Goal: Answer question/provide support: Share knowledge or assist other users

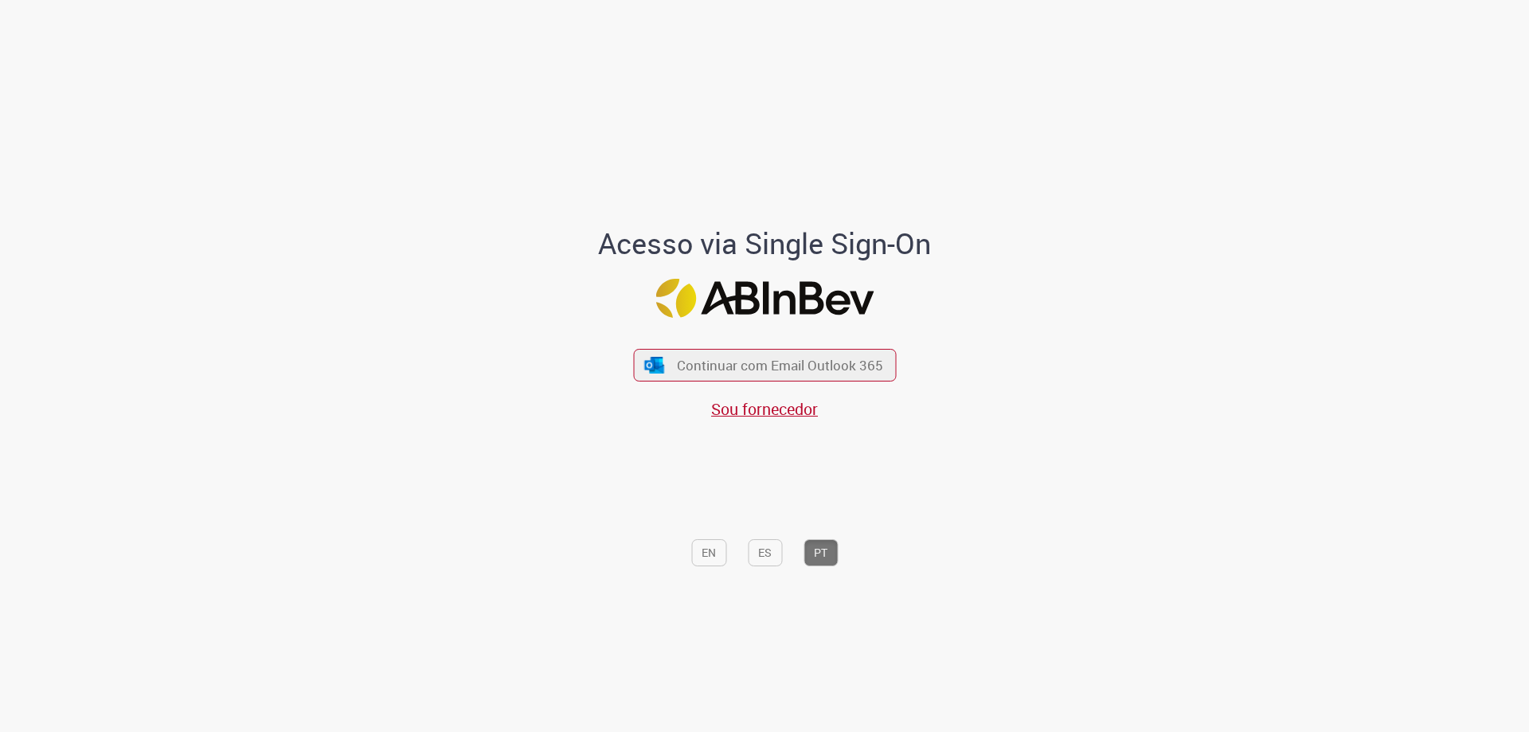
click at [852, 345] on div "Continuar com Email Outlook 365 Sou fornecedor" at bounding box center [764, 376] width 263 height 88
click at [851, 362] on span "Continuar com Email Outlook 365" at bounding box center [780, 365] width 210 height 18
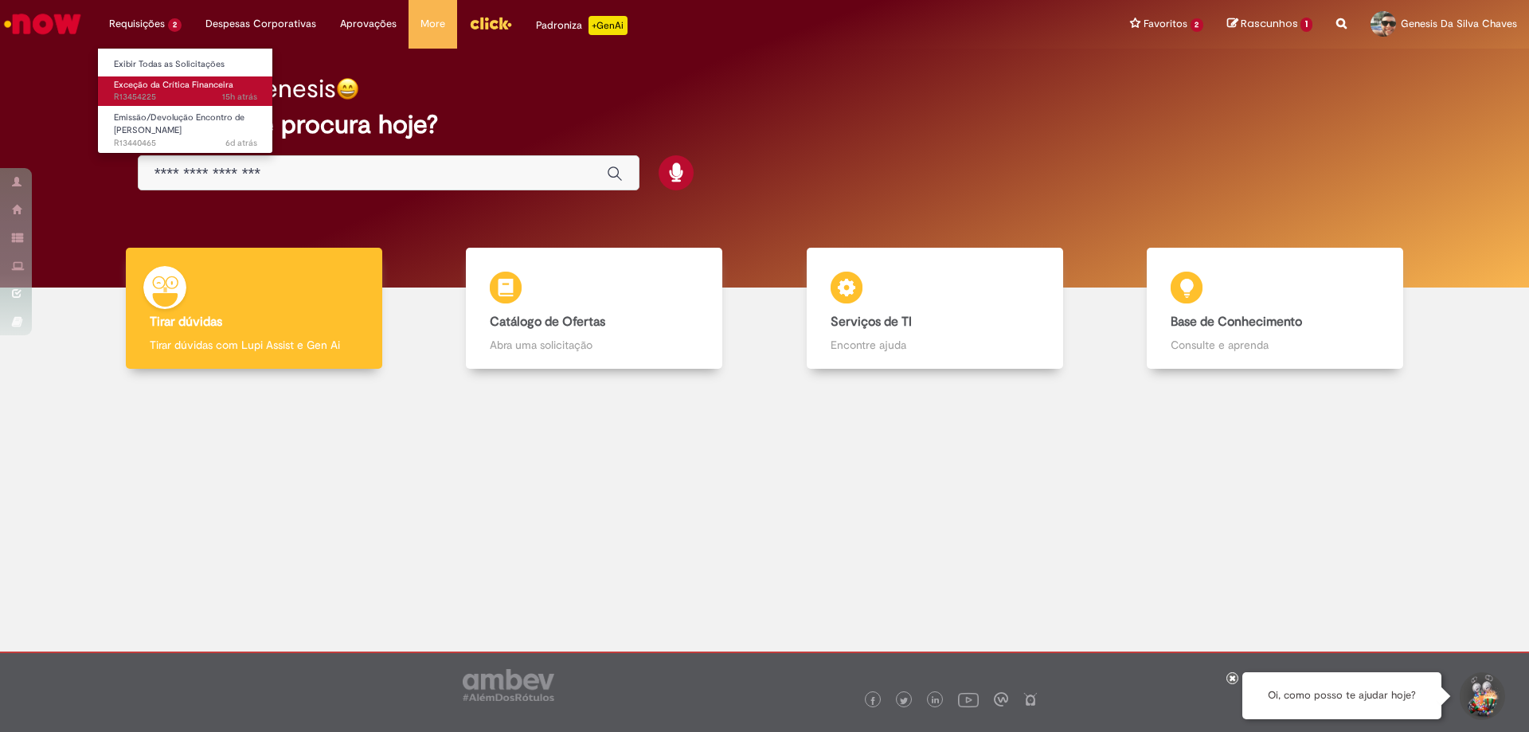
click at [178, 93] on span "15h atrás 15 horas atrás R13454225" at bounding box center [185, 97] width 143 height 13
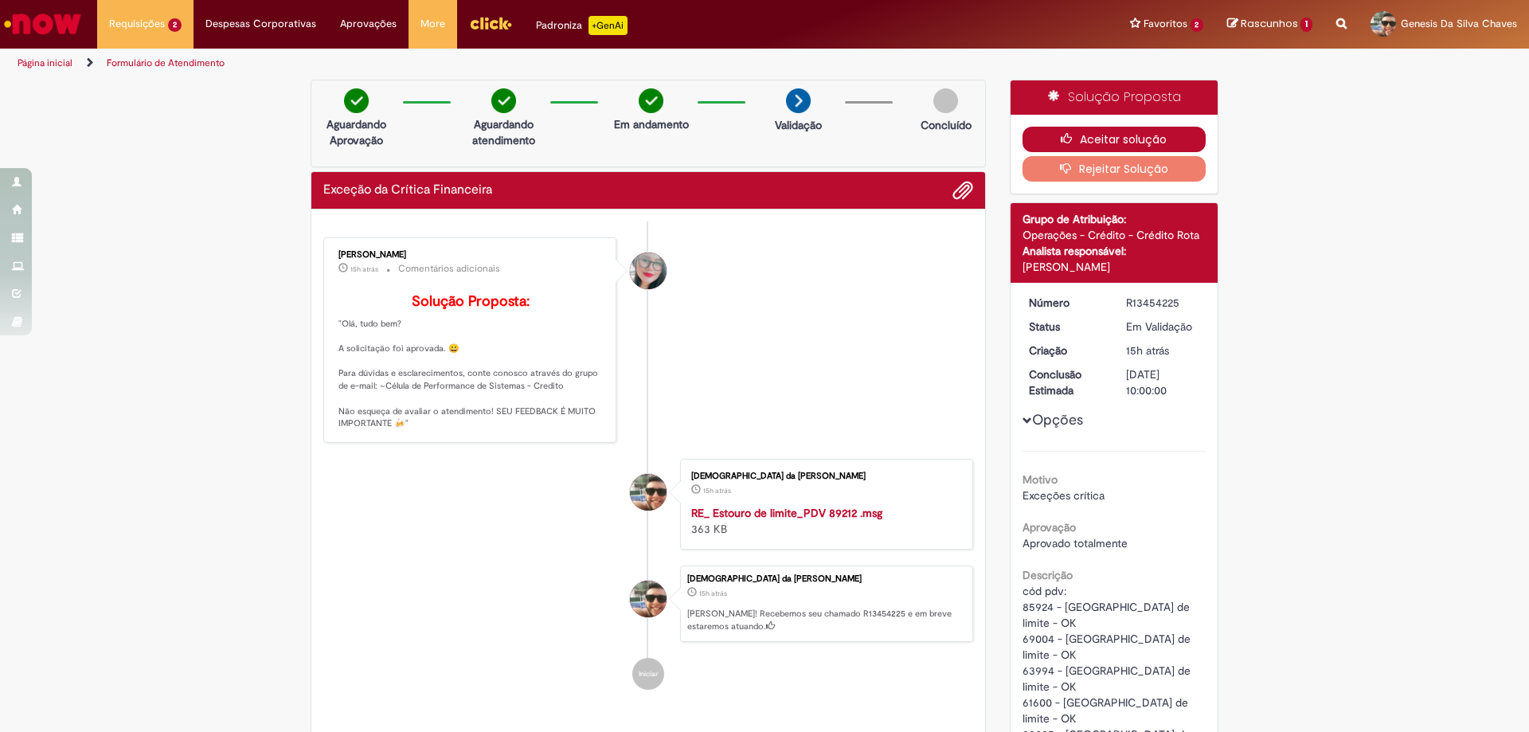
click at [1141, 144] on button "Aceitar solução" at bounding box center [1115, 139] width 184 height 25
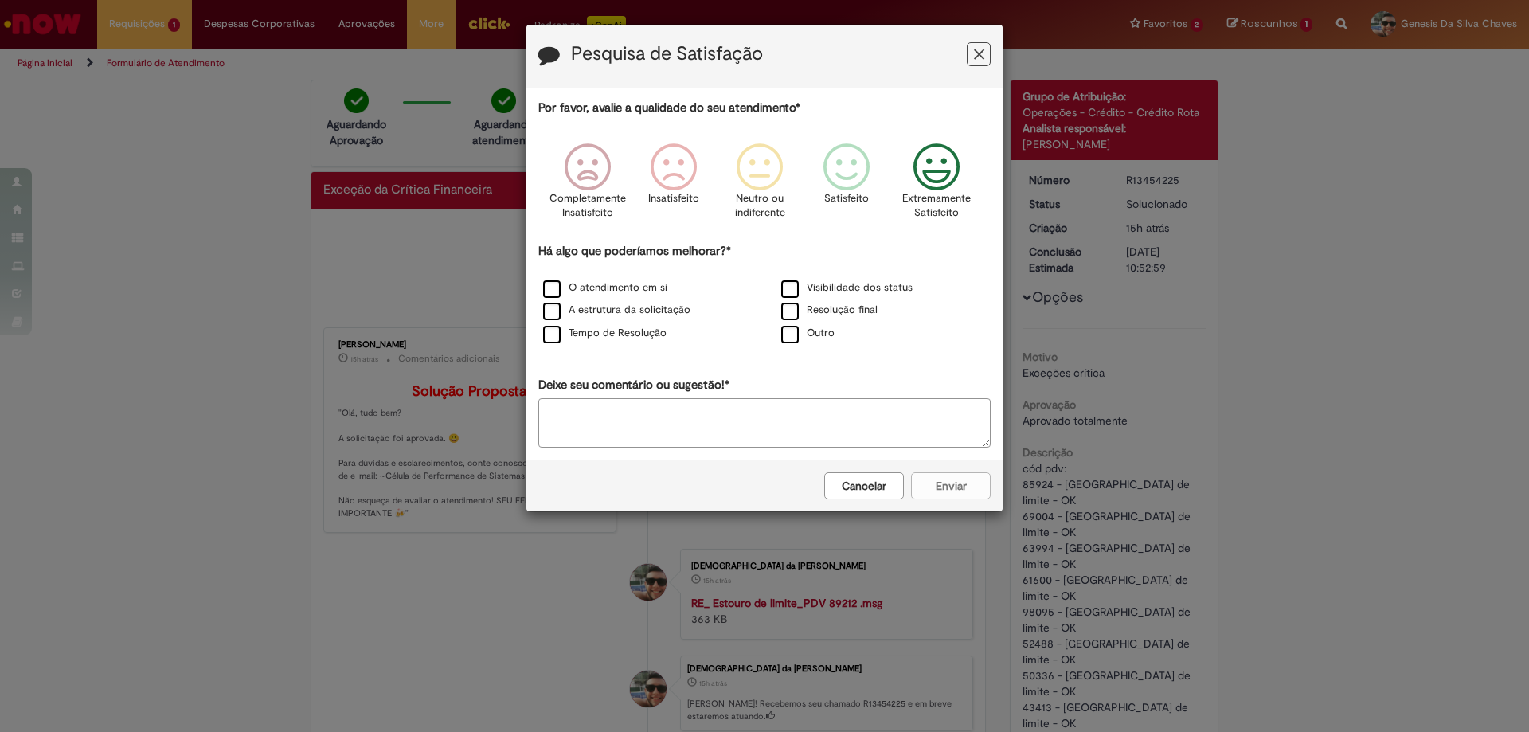
click at [938, 159] on icon "Feedback" at bounding box center [937, 167] width 60 height 48
click at [593, 294] on label "O atendimento em si" at bounding box center [605, 287] width 124 height 15
click at [615, 311] on label "A estrutura da solicitação" at bounding box center [616, 310] width 147 height 15
click at [952, 490] on button "Enviar" at bounding box center [951, 485] width 80 height 27
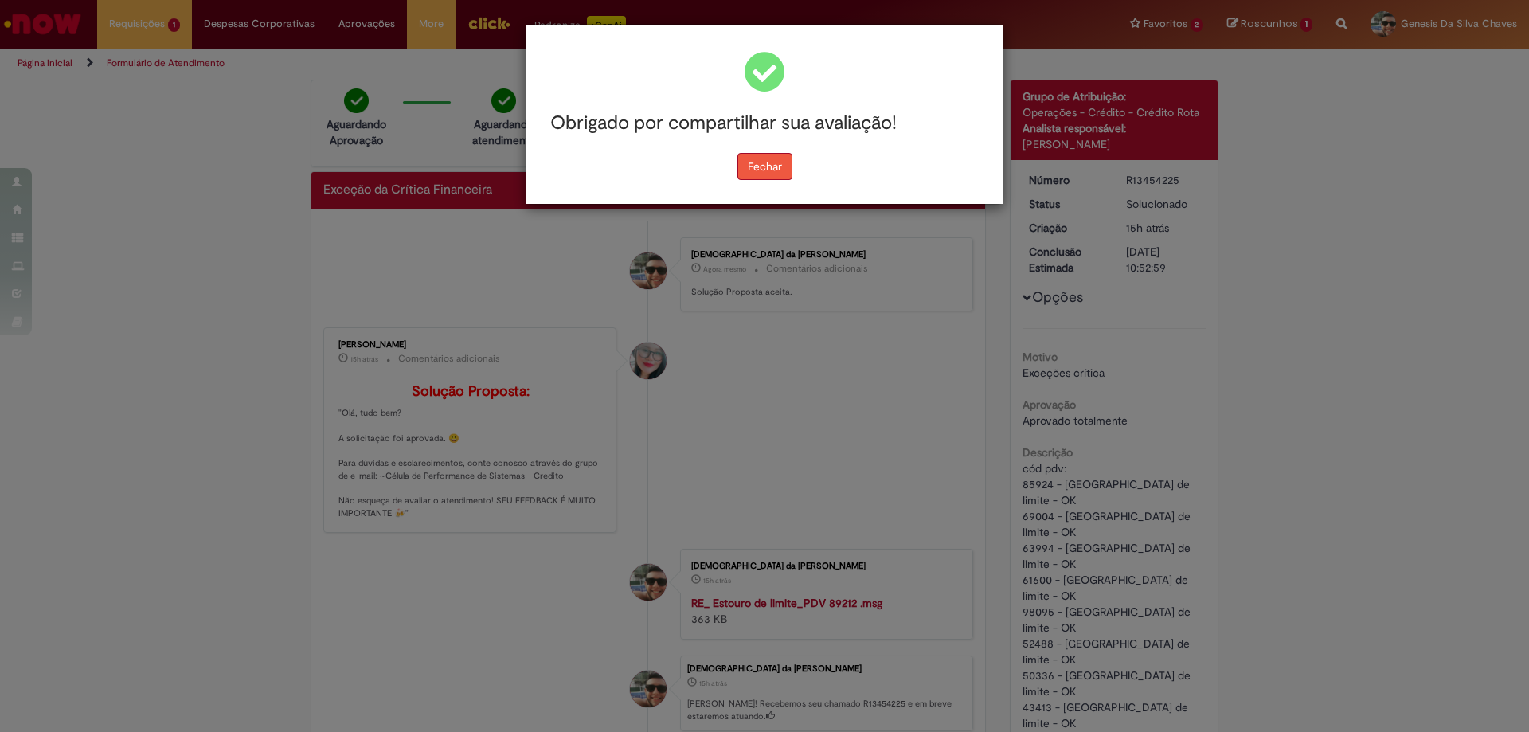
click at [751, 157] on button "Fechar" at bounding box center [765, 166] width 55 height 27
